Goal: Task Accomplishment & Management: Manage account settings

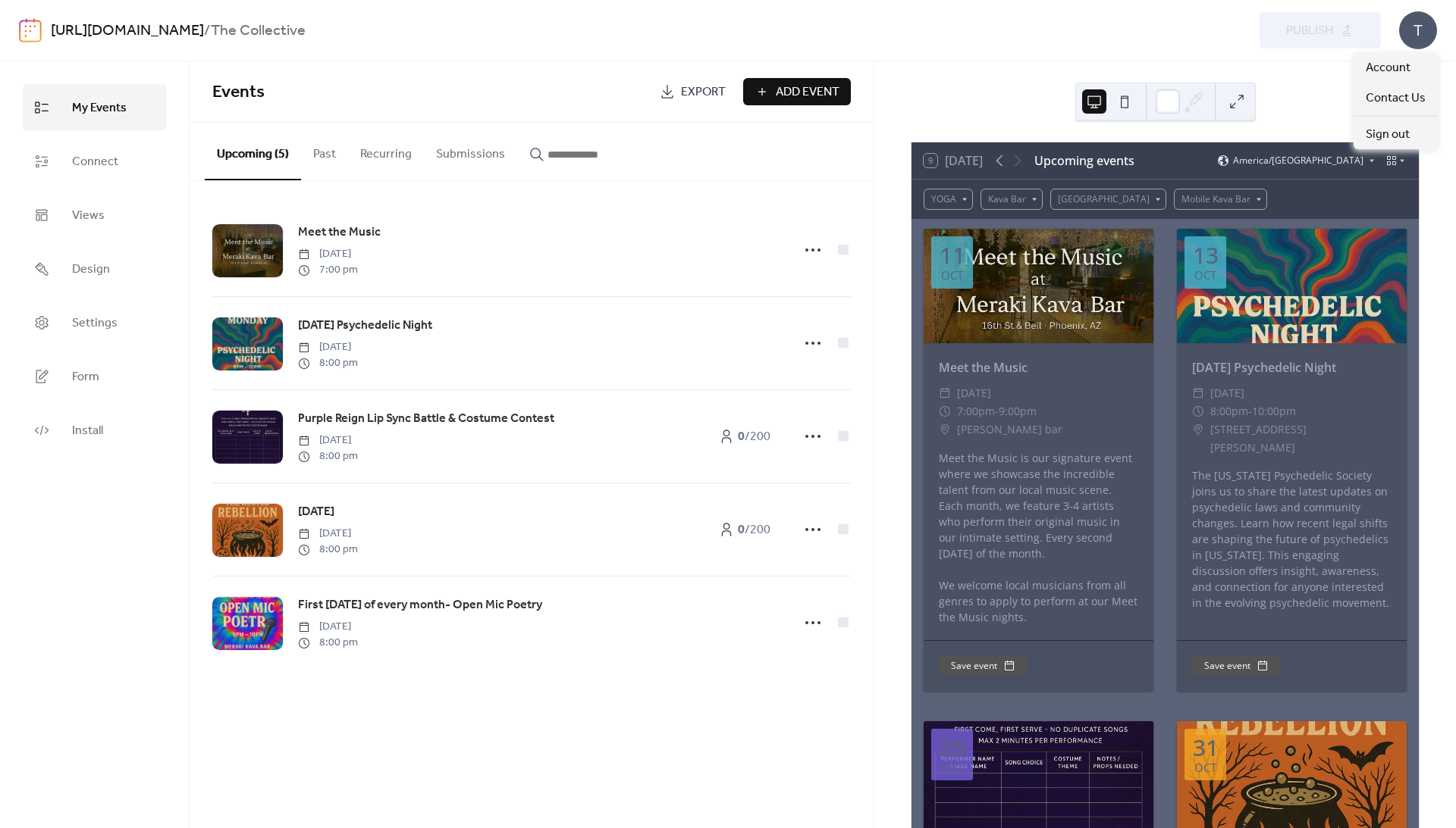
click at [1415, 34] on div "T" at bounding box center [1417, 30] width 38 height 38
click at [1405, 65] on span "Account" at bounding box center [1387, 68] width 44 height 18
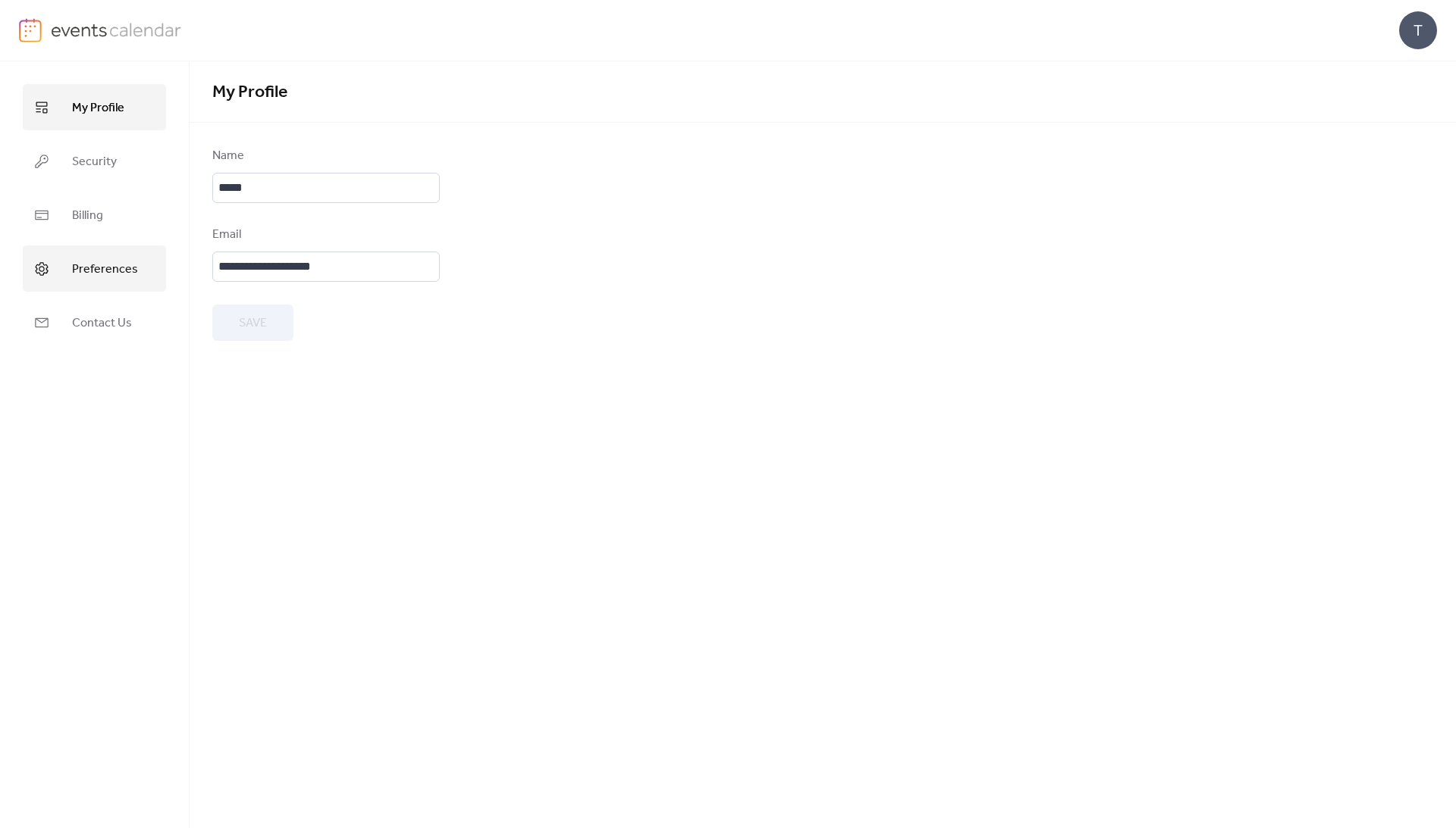
click at [91, 279] on span "Preferences" at bounding box center [105, 269] width 66 height 24
click at [105, 112] on span "My Profile" at bounding box center [98, 107] width 53 height 24
click at [106, 170] on span "Security" at bounding box center [93, 161] width 44 height 24
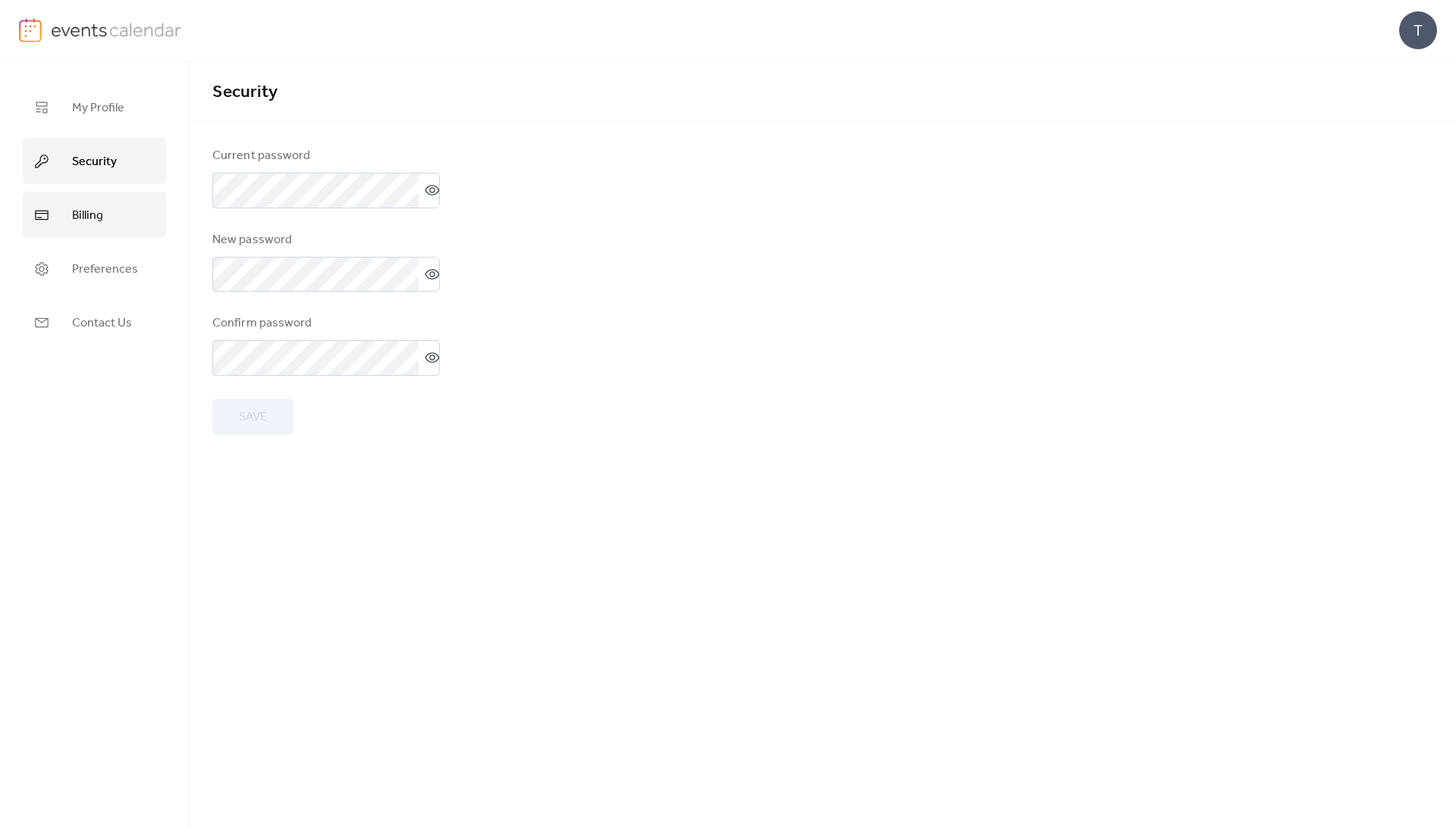
click at [106, 217] on link "Billing" at bounding box center [94, 215] width 143 height 46
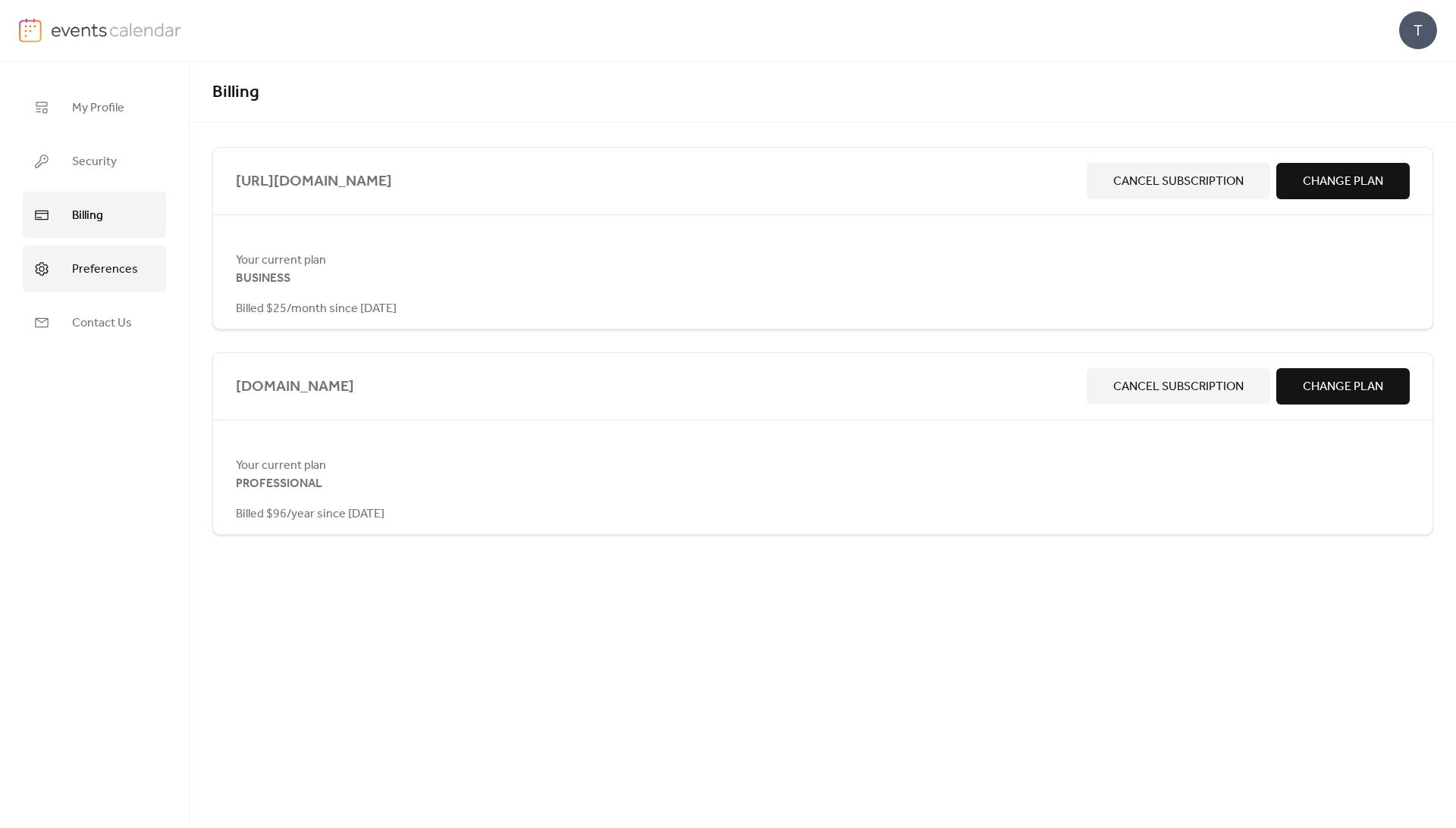
click at [105, 270] on span "Preferences" at bounding box center [105, 269] width 66 height 24
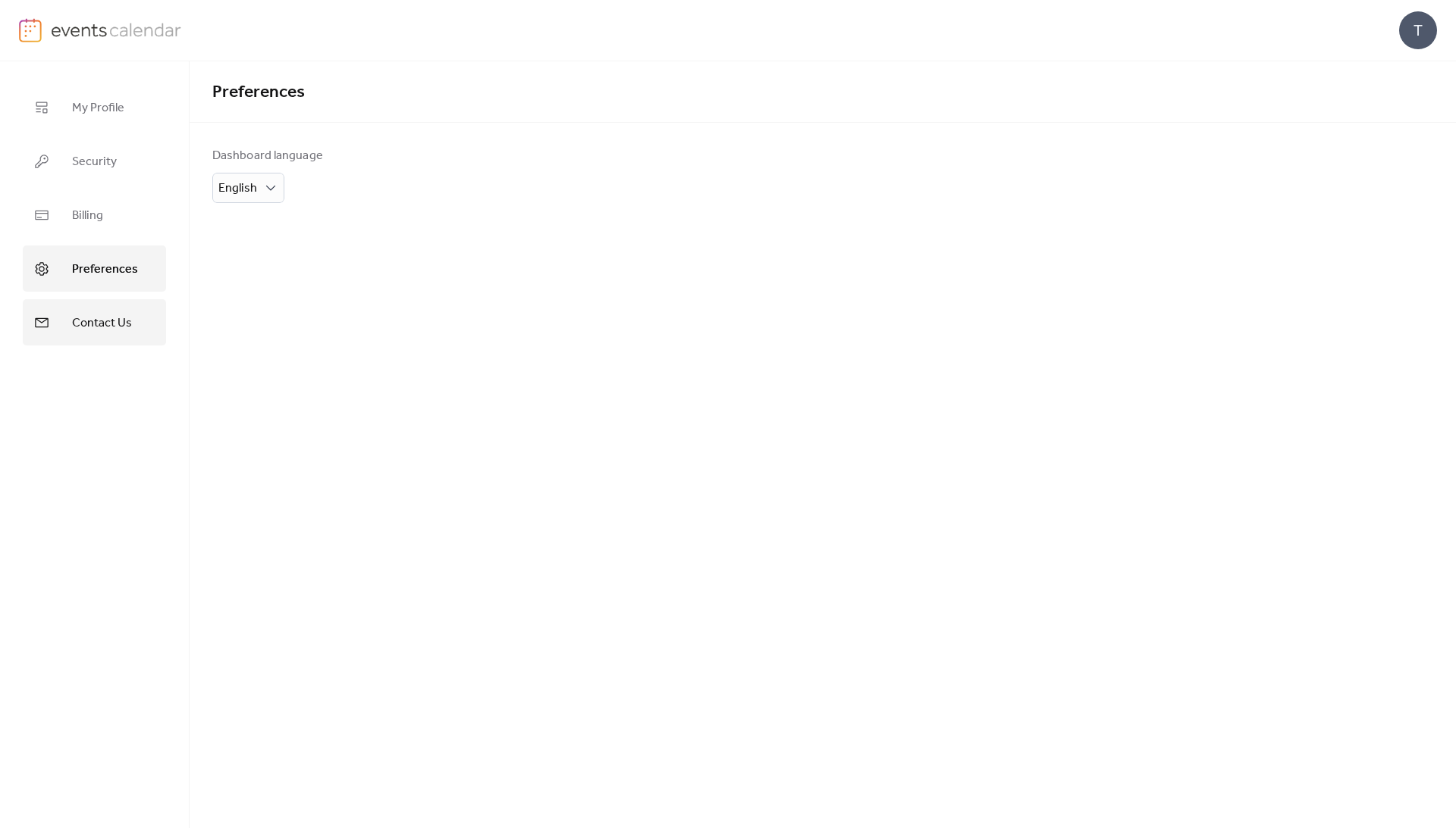
click at [125, 321] on span "Contact Us" at bounding box center [102, 323] width 60 height 24
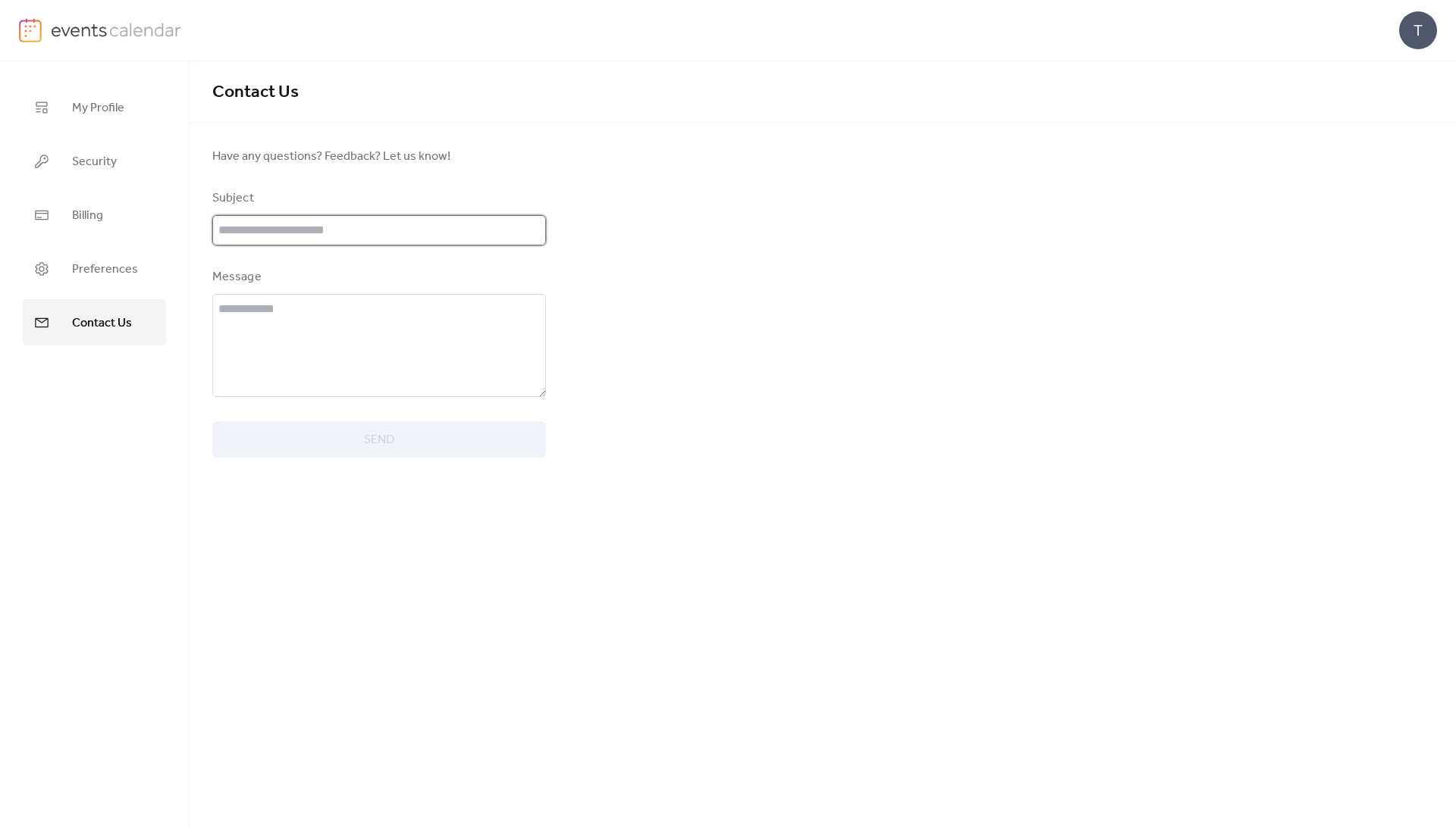
click at [317, 246] on input "text" at bounding box center [379, 230] width 334 height 30
